Goal: Obtain resource: Download file/media

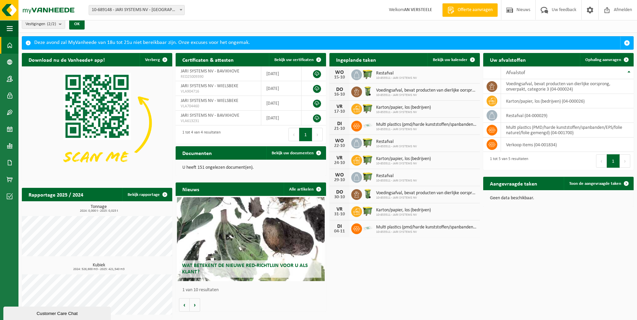
scroll to position [6, 0]
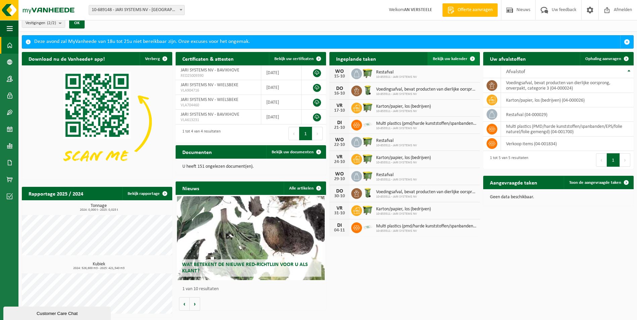
click at [474, 57] on span at bounding box center [471, 58] width 13 height 13
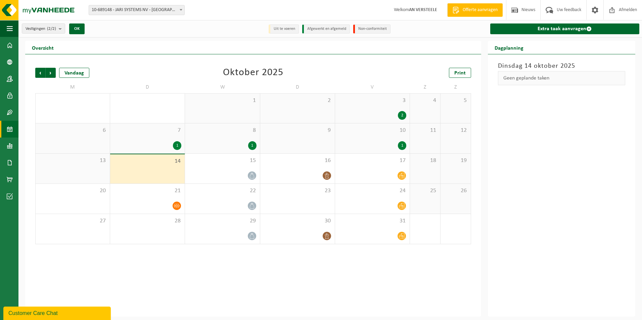
click at [146, 173] on div "14" at bounding box center [147, 168] width 74 height 29
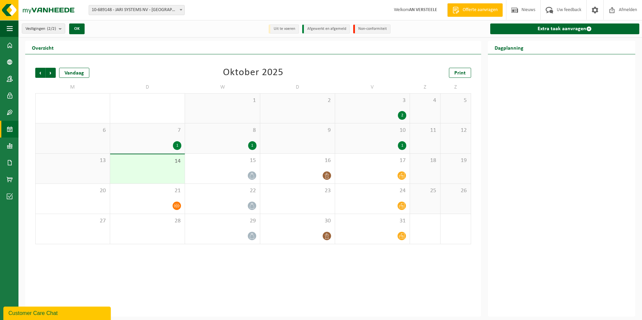
click at [71, 165] on div "13" at bounding box center [73, 169] width 74 height 30
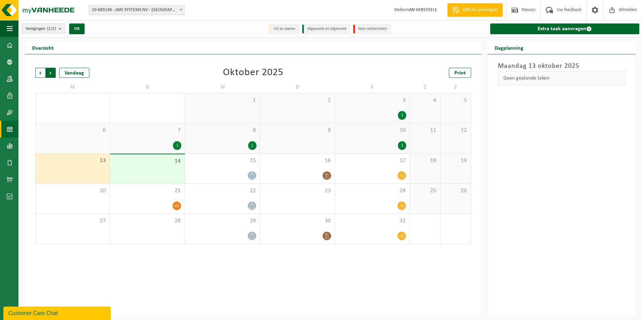
click at [38, 73] on span "Vorige" at bounding box center [40, 73] width 10 height 10
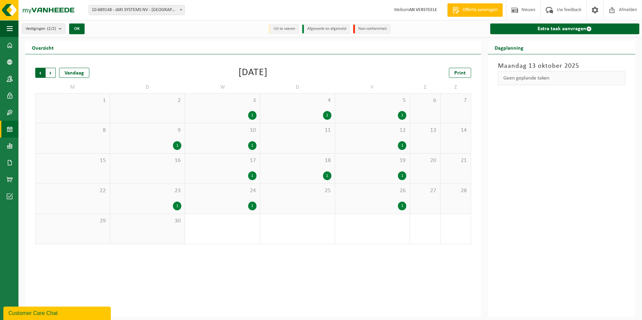
click at [48, 72] on span "Volgende" at bounding box center [51, 73] width 10 height 10
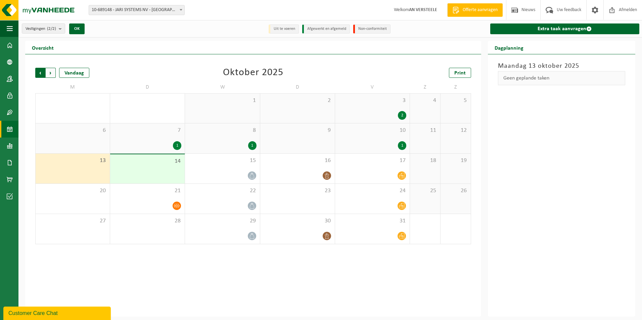
click at [50, 72] on span "Volgende" at bounding box center [51, 73] width 10 height 10
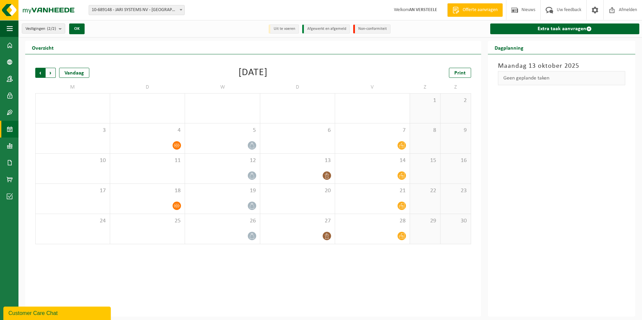
click at [50, 71] on span "Volgende" at bounding box center [51, 73] width 10 height 10
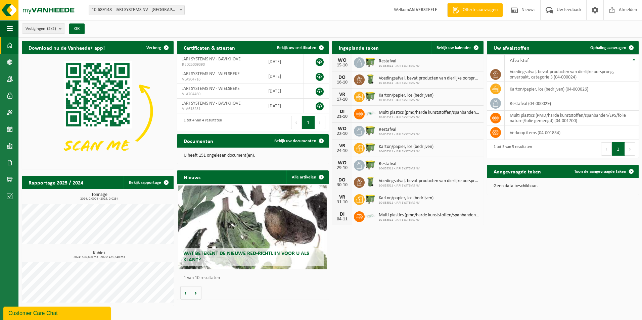
click at [249, 254] on span "Wat betekent de nieuwe RED-richtlijn voor u als klant?" at bounding box center [246, 257] width 126 height 12
click at [236, 61] on span "JARI SYSTEMS NV - BAVIKHOVE" at bounding box center [211, 59] width 59 height 5
click at [319, 60] on link at bounding box center [319, 62] width 8 height 8
click at [319, 75] on link at bounding box center [319, 77] width 8 height 8
click at [319, 90] on link at bounding box center [319, 92] width 8 height 8
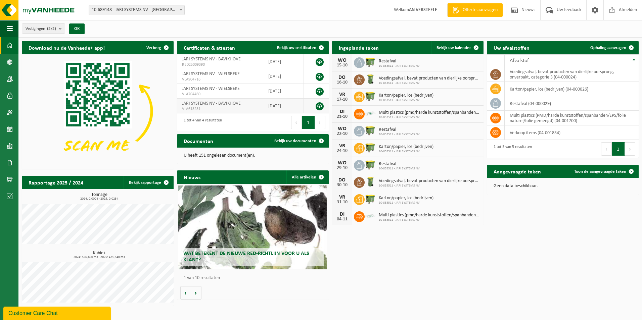
click at [319, 106] on link at bounding box center [319, 106] width 8 height 8
